Goal: Task Accomplishment & Management: Complete application form

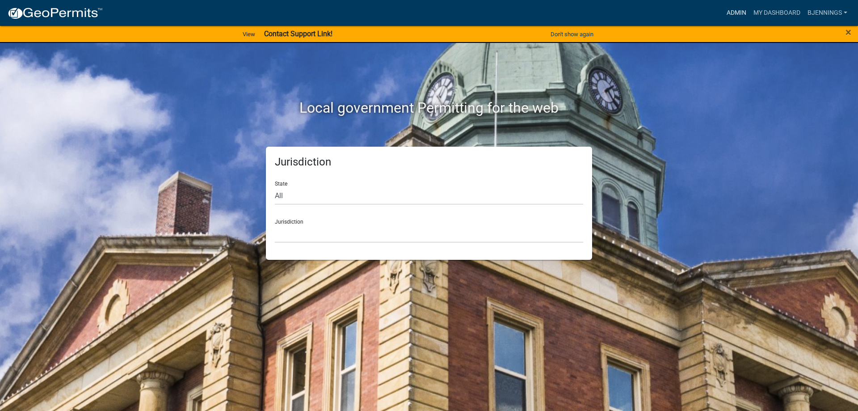
click at [740, 13] on link "Admin" at bounding box center [736, 12] width 27 height 17
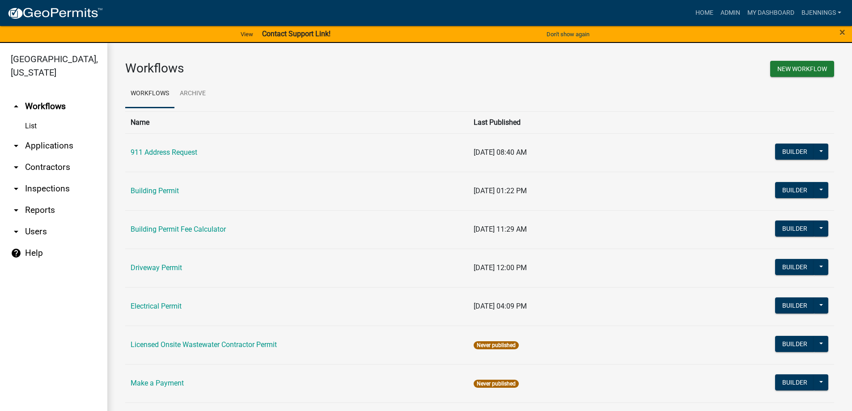
click at [35, 135] on link "arrow_drop_down Applications" at bounding box center [53, 145] width 107 height 21
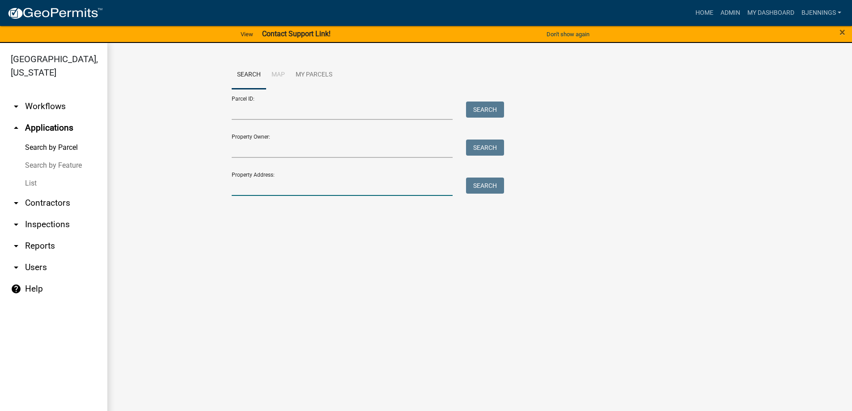
click at [304, 184] on input "Property Address:" at bounding box center [342, 187] width 221 height 18
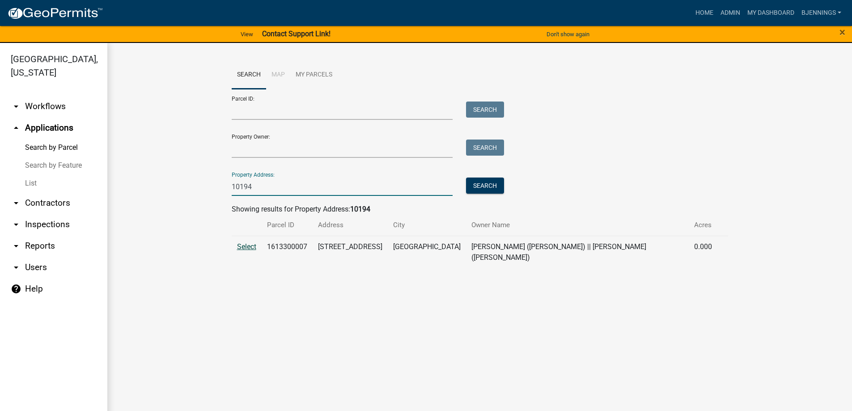
type input "10194"
click at [247, 245] on span "Select" at bounding box center [246, 246] width 19 height 8
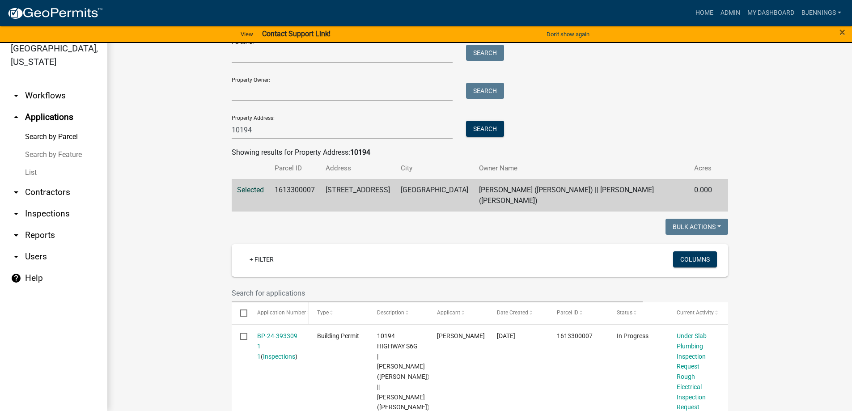
scroll to position [89, 0]
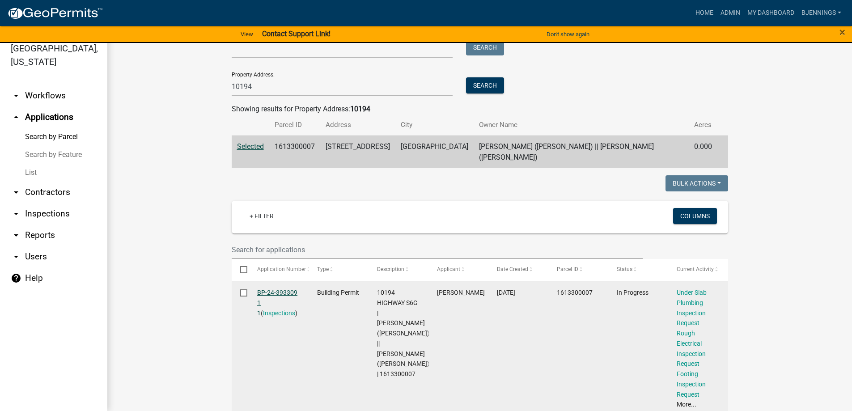
click at [277, 289] on link "BP-24-393309 1 1" at bounding box center [277, 303] width 40 height 28
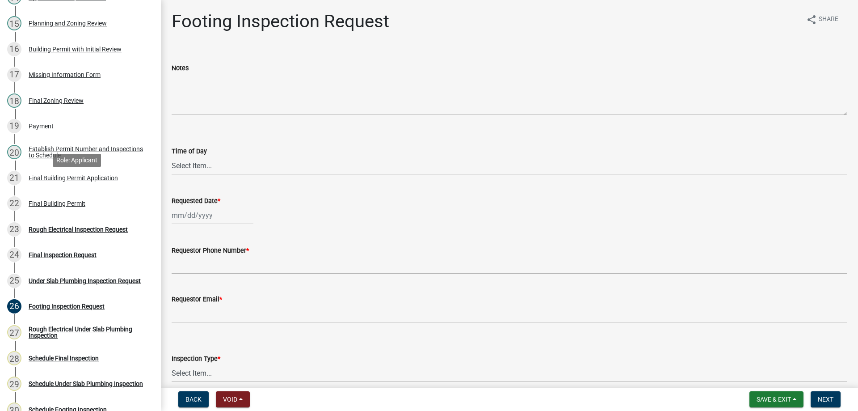
scroll to position [492, 0]
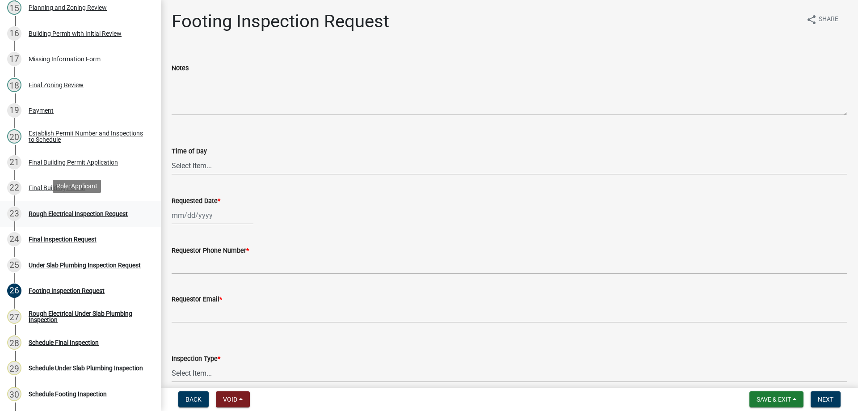
click at [60, 211] on div "Rough Electrical Inspection Request" at bounding box center [78, 214] width 99 height 6
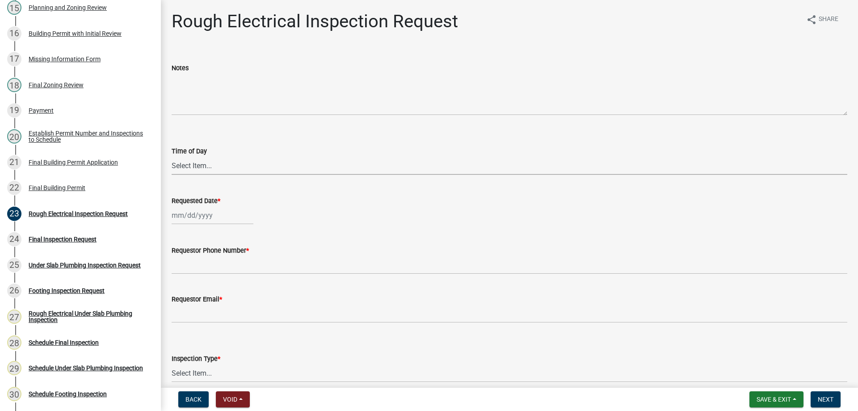
click at [206, 161] on select "Select Item... AM PM" at bounding box center [510, 165] width 676 height 18
click at [172, 156] on select "Select Item... AM PM" at bounding box center [510, 165] width 676 height 18
select select "2315d9a8-5d21-4356-beea-4cbbf8e81be2"
click at [194, 208] on div at bounding box center [213, 215] width 82 height 18
select select "9"
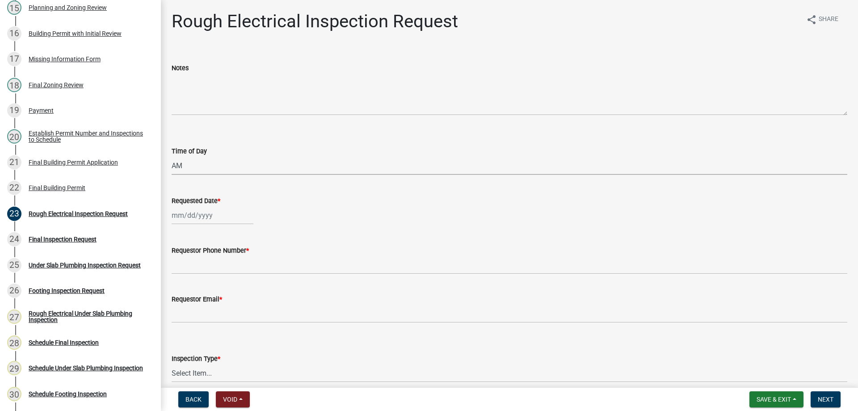
select select "2025"
click at [197, 291] on div "16" at bounding box center [195, 291] width 14 height 14
type input "[DATE]"
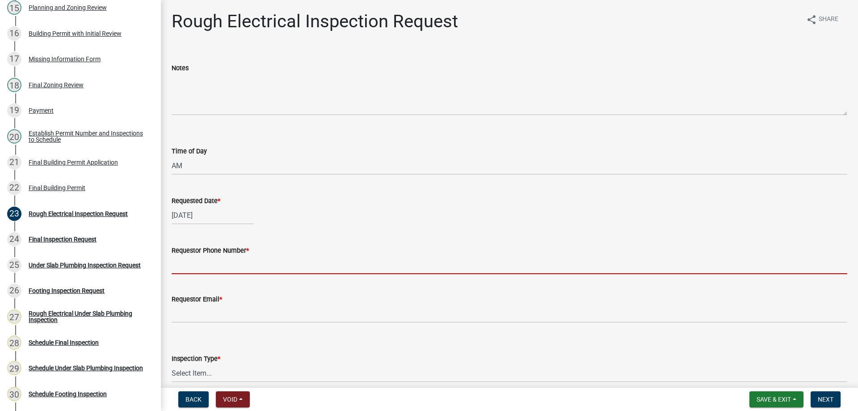
click at [194, 266] on input "Requestor Phone Number *" at bounding box center [510, 265] width 676 height 18
type input "[PHONE_NUMBER]"
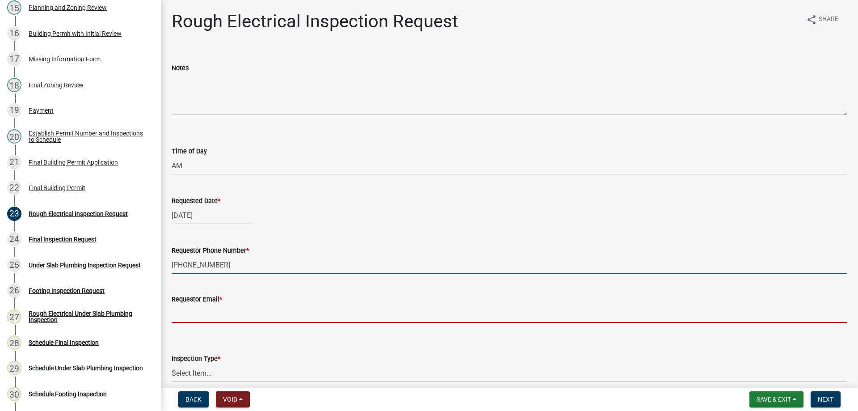
click at [230, 314] on input "Requestor Email *" at bounding box center [510, 313] width 676 height 18
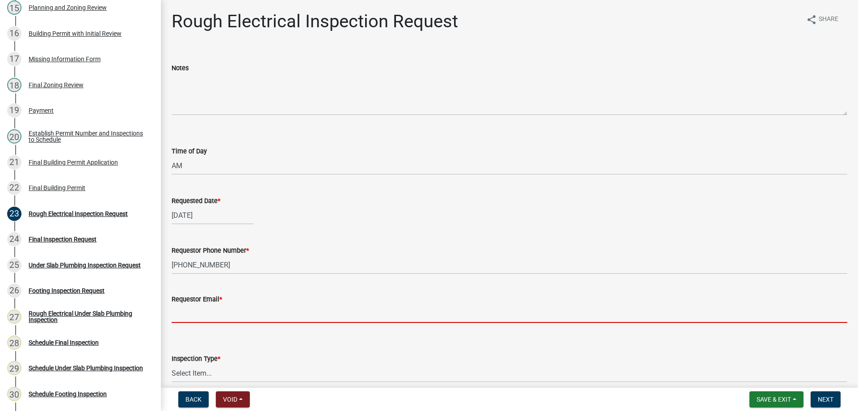
type input "[EMAIL_ADDRESS][DOMAIN_NAME]"
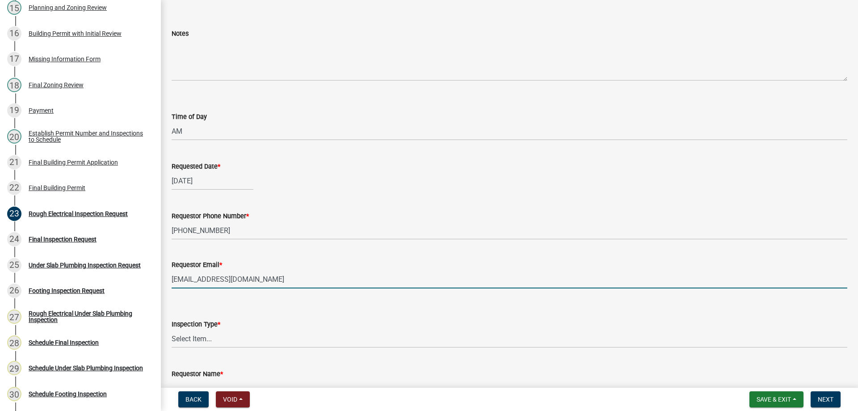
scroll to position [90, 0]
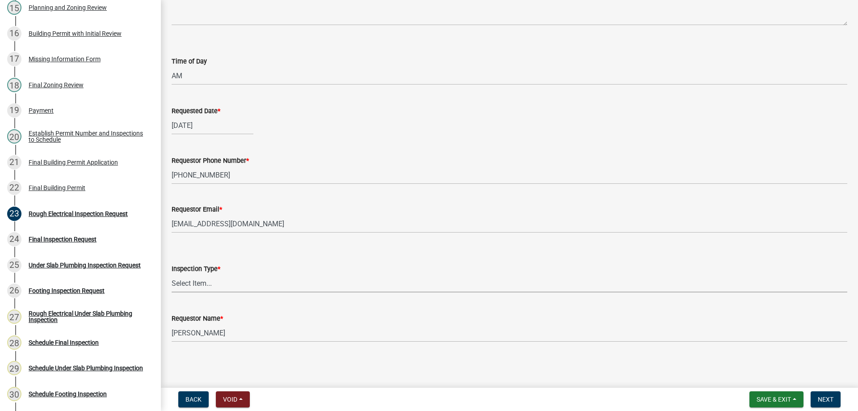
click at [219, 281] on select "Select Item... Rough Electrical" at bounding box center [510, 283] width 676 height 18
click at [172, 274] on select "Select Item... Rough Electrical" at bounding box center [510, 283] width 676 height 18
select select "a471c5d7-3ce2-4fbb-ae32-2559151286e3"
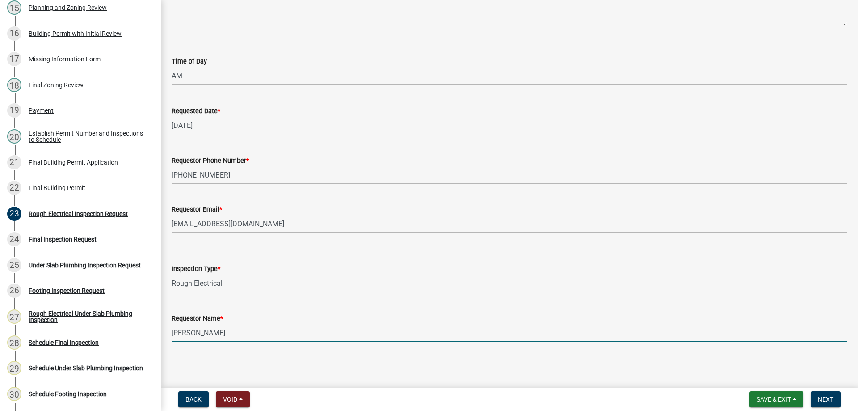
click at [216, 332] on input "[PERSON_NAME]" at bounding box center [510, 333] width 676 height 18
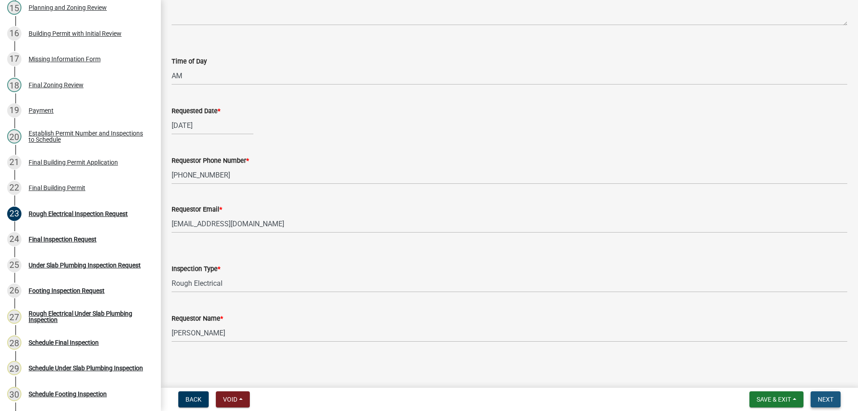
click at [823, 398] on span "Next" at bounding box center [826, 399] width 16 height 7
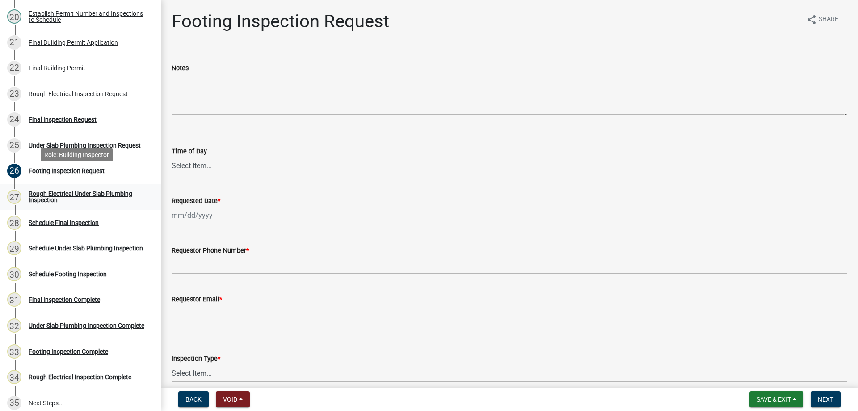
scroll to position [626, 0]
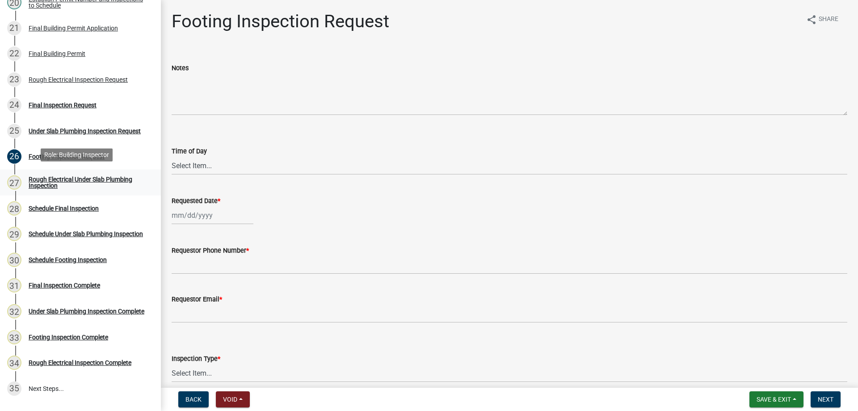
click at [90, 176] on div "Rough Electrical Under Slab Plumbing Inspection" at bounding box center [88, 182] width 118 height 13
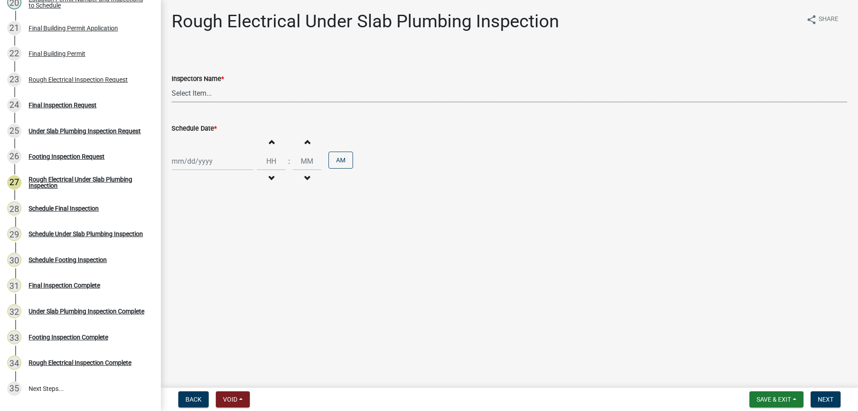
click at [226, 97] on select "Select Item... [PERSON_NAME] ([PERSON_NAME]) bjennings ([PERSON_NAME]) AMain ([…" at bounding box center [510, 93] width 676 height 18
select select "26e13f8e-f9db-4cb9-9b4f-69ba299699e3"
click at [172, 84] on select "Select Item... [PERSON_NAME] ([PERSON_NAME]) bjennings ([PERSON_NAME]) AMain ([…" at bounding box center [510, 93] width 676 height 18
select select "9"
select select "2025"
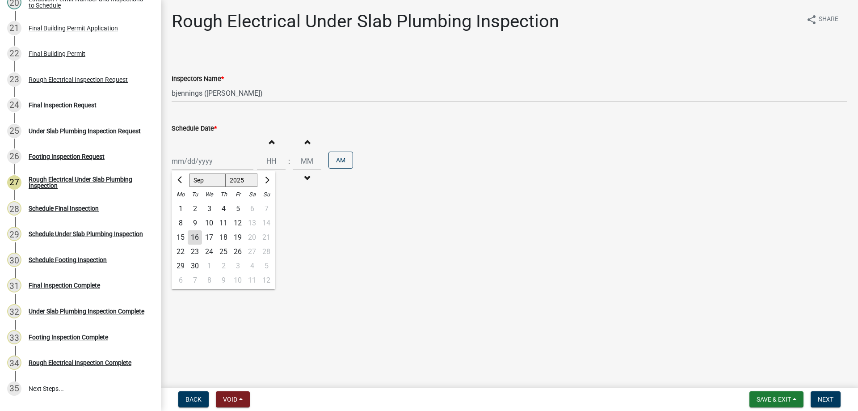
click at [242, 161] on div "[PERSON_NAME] Feb Mar Apr [PERSON_NAME][DATE] Oct Nov [DATE] 1526 1527 1528 152…" at bounding box center [213, 161] width 82 height 18
click at [200, 239] on div "16" at bounding box center [195, 237] width 14 height 14
type input "[DATE]"
click at [270, 143] on span "button" at bounding box center [271, 141] width 4 height 7
type input "01"
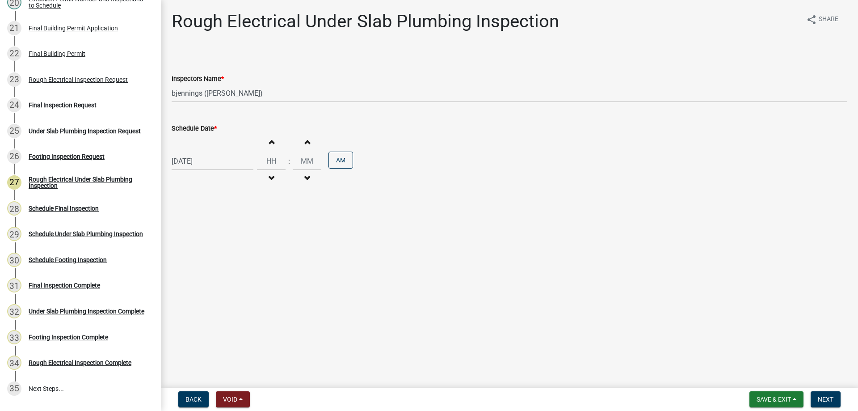
type input "00"
click at [335, 160] on button "AM" at bounding box center [341, 160] width 25 height 17
click at [834, 399] on span "Next" at bounding box center [826, 399] width 16 height 7
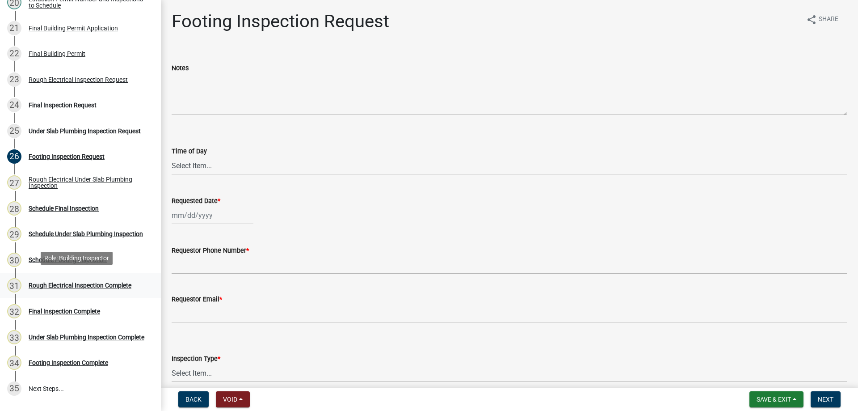
click at [56, 284] on div "Rough Electrical Inspection Complete" at bounding box center [80, 285] width 103 height 6
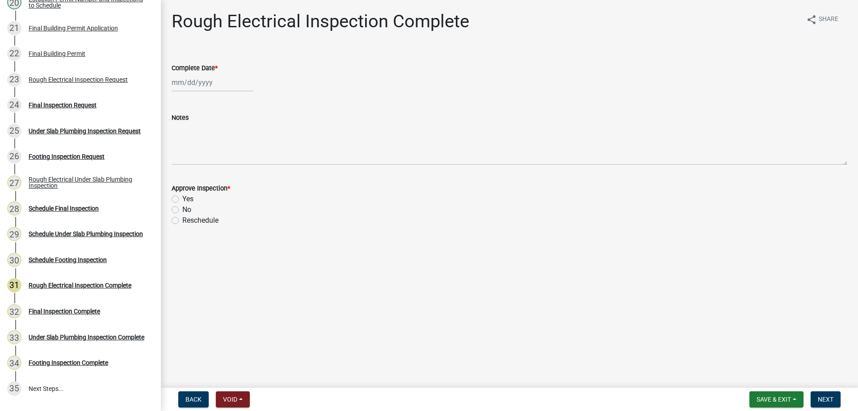
select select "9"
select select "2025"
click at [216, 81] on div "[PERSON_NAME] Feb Mar Apr [PERSON_NAME][DATE] Oct Nov [DATE] 1526 1527 1528 152…" at bounding box center [213, 82] width 82 height 18
click at [180, 144] on div "8" at bounding box center [180, 144] width 14 height 14
type input "[DATE]"
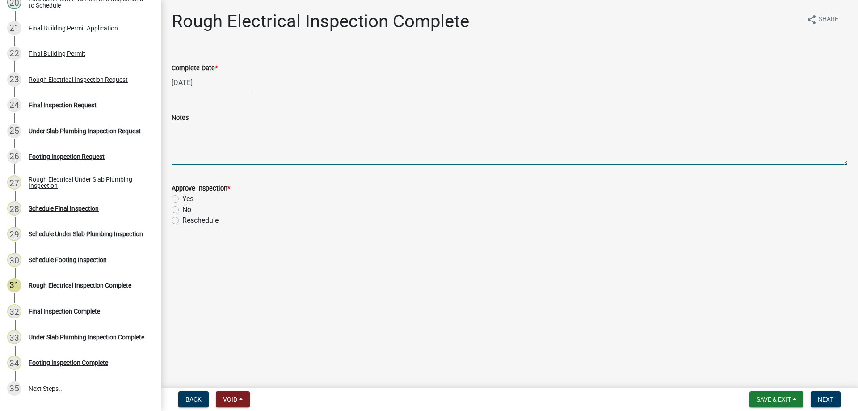
click at [204, 139] on textarea "Notes" at bounding box center [510, 144] width 676 height 42
drag, startPoint x: 364, startPoint y: 128, endPoint x: 330, endPoint y: 137, distance: 35.0
click at [330, 137] on textarea "Panel in shed is required to have a bonding screw because of it being a 3 wire …" at bounding box center [510, 144] width 676 height 42
click at [417, 131] on textarea "Panel in shed is required to have a bonding screw due to it being a 3 wire feed." at bounding box center [510, 144] width 676 height 42
type textarea "Panel in shed is required to have a bonding screw due to it being a 3 wire feed…"
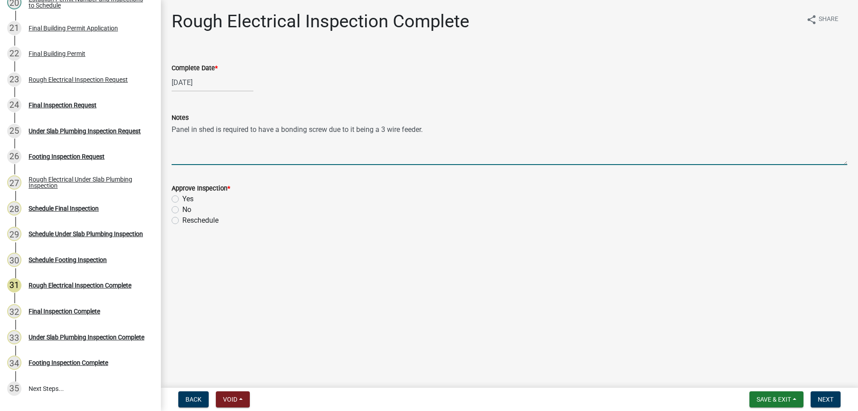
click at [614, 271] on main "Rough Electrical Inspection Complete share Share Complete Date * [DATE] Notes P…" at bounding box center [509, 192] width 697 height 384
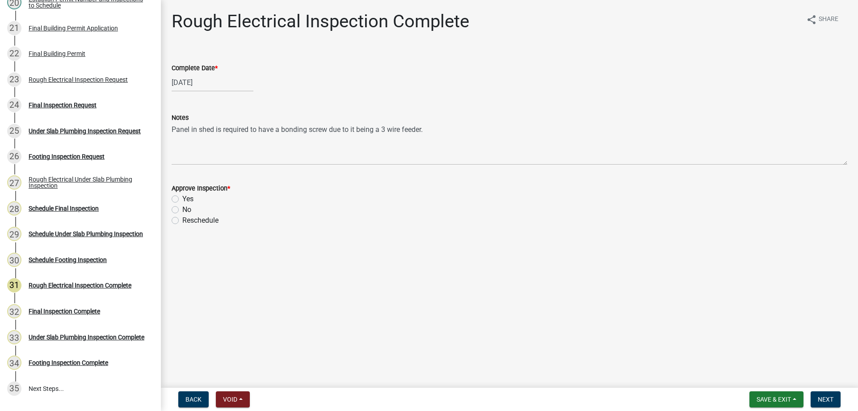
click at [182, 199] on label "Yes" at bounding box center [187, 199] width 11 height 11
click at [182, 199] on input "Yes" at bounding box center [185, 197] width 6 height 6
radio input "true"
click at [830, 398] on span "Next" at bounding box center [826, 399] width 16 height 7
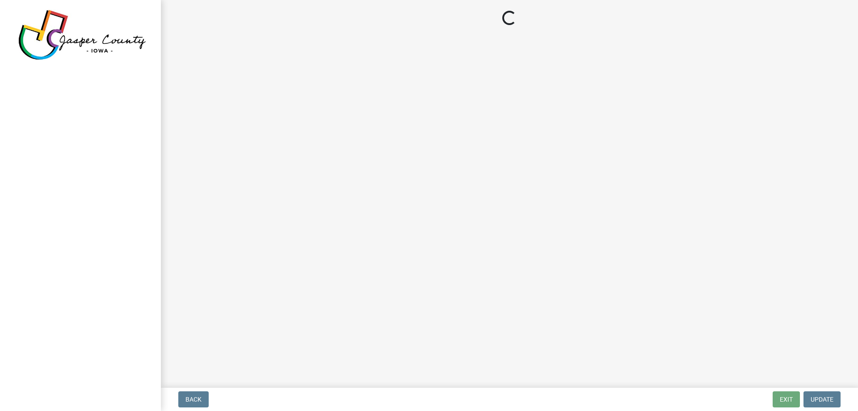
select select "3: 3"
